Goal: Task Accomplishment & Management: Manage account settings

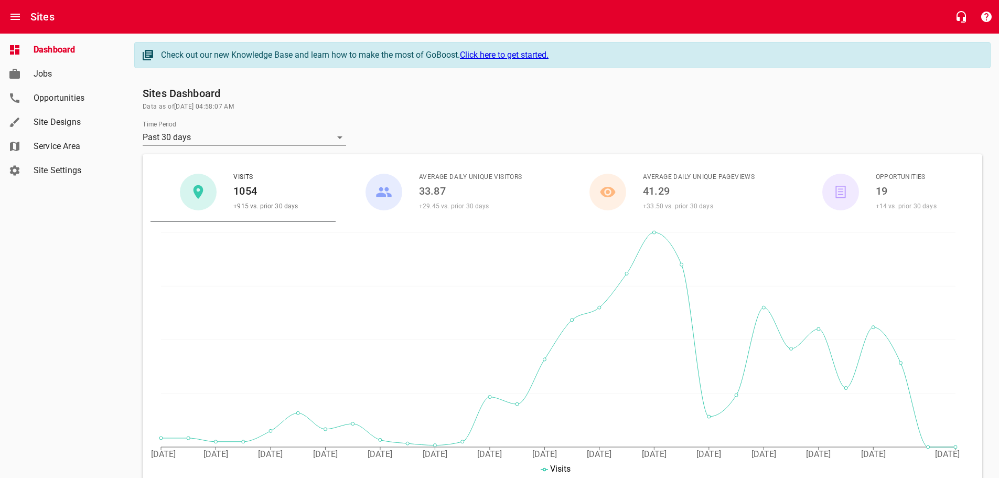
click at [58, 148] on span "Service Area" at bounding box center [74, 146] width 80 height 13
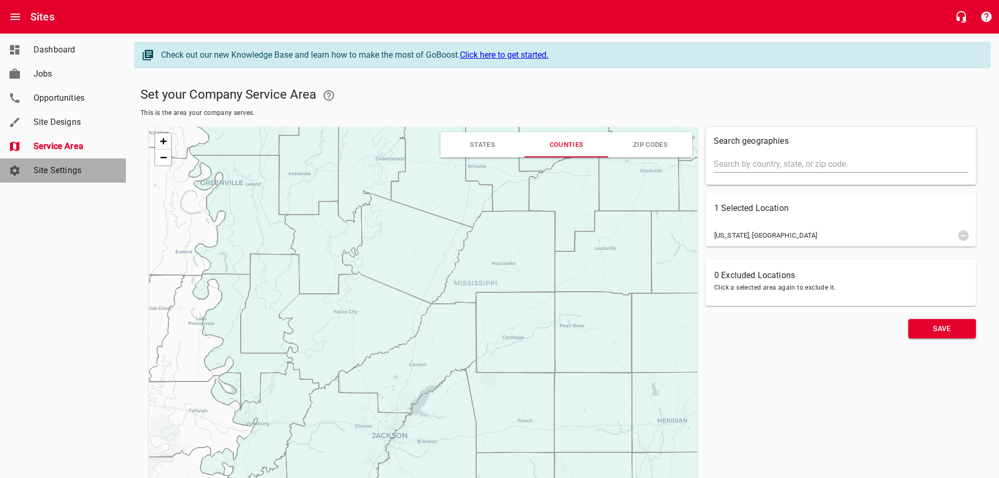
click at [41, 169] on span "Site Settings" at bounding box center [74, 170] width 80 height 13
